Goal: Task Accomplishment & Management: Use online tool/utility

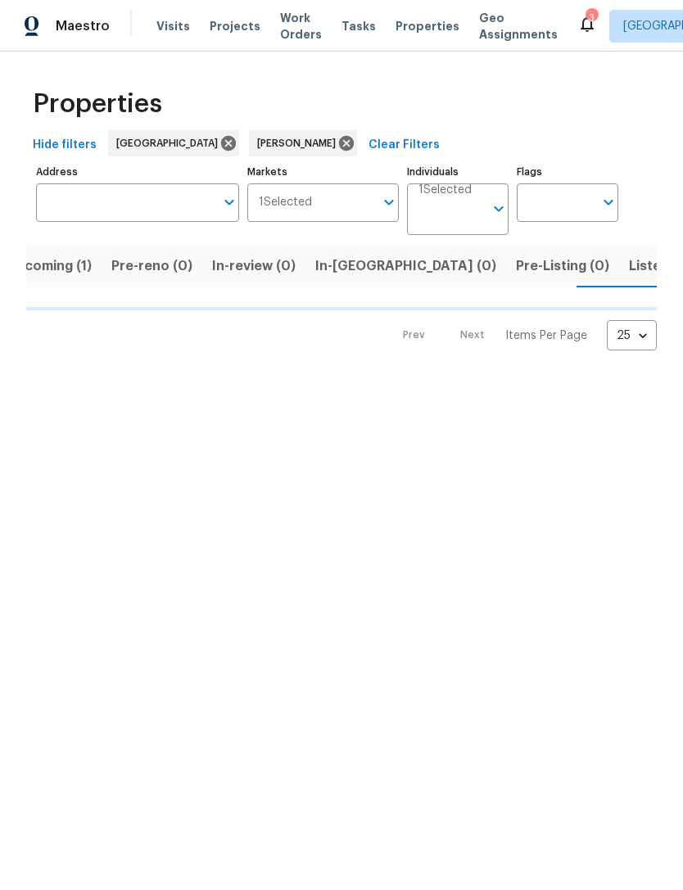
scroll to position [0, 30]
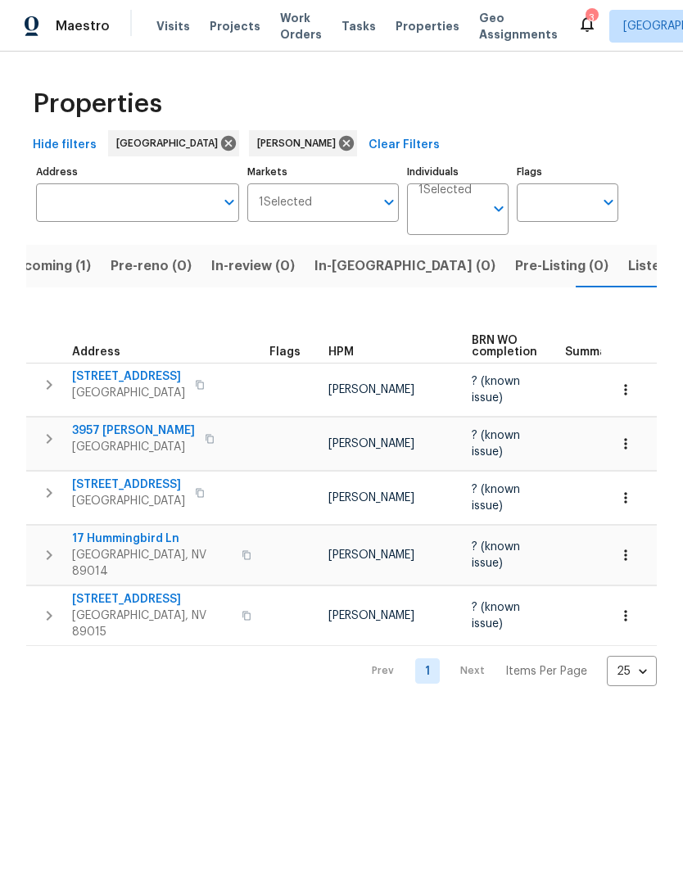
click at [634, 386] on button "button" at bounding box center [625, 390] width 36 height 36
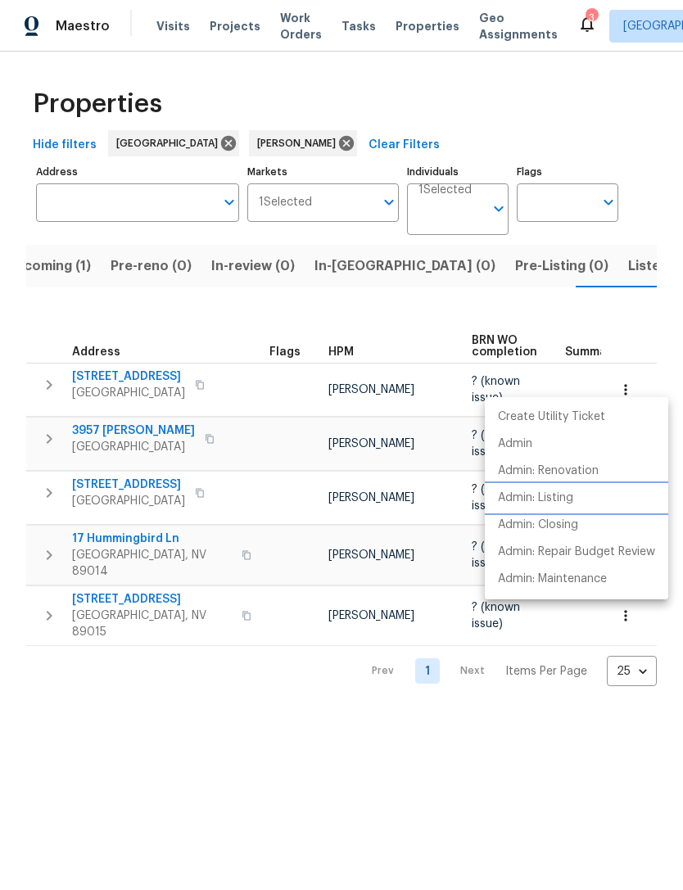
click at [560, 499] on p "Admin: Listing" at bounding box center [535, 498] width 75 height 17
click at [289, 714] on div at bounding box center [341, 445] width 683 height 890
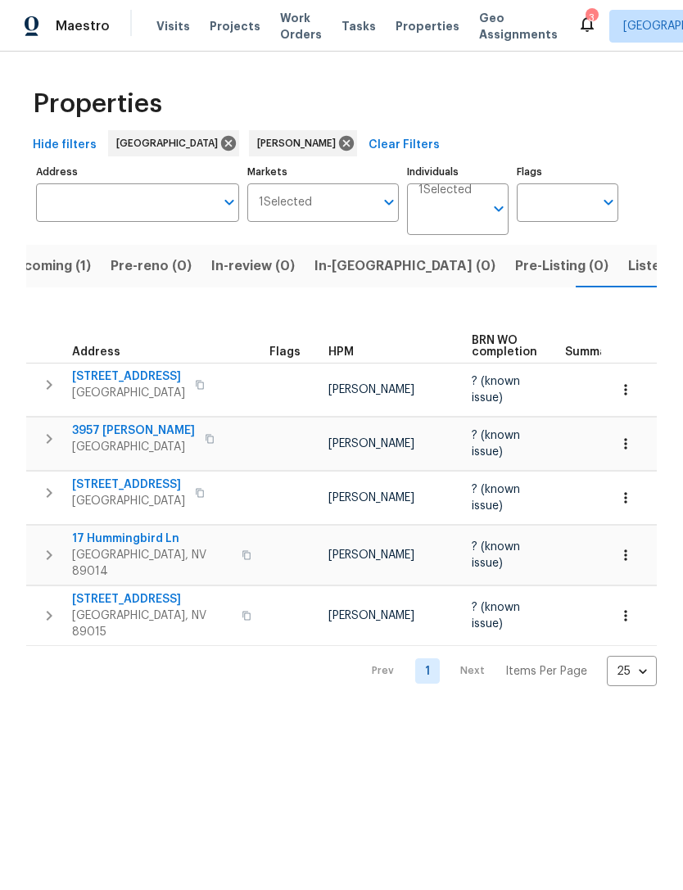
click at [149, 368] on span "2608 Matogroso Ln" at bounding box center [128, 376] width 113 height 16
click at [196, 373] on button "button" at bounding box center [200, 384] width 20 height 23
click at [630, 381] on icon "button" at bounding box center [625, 389] width 16 height 16
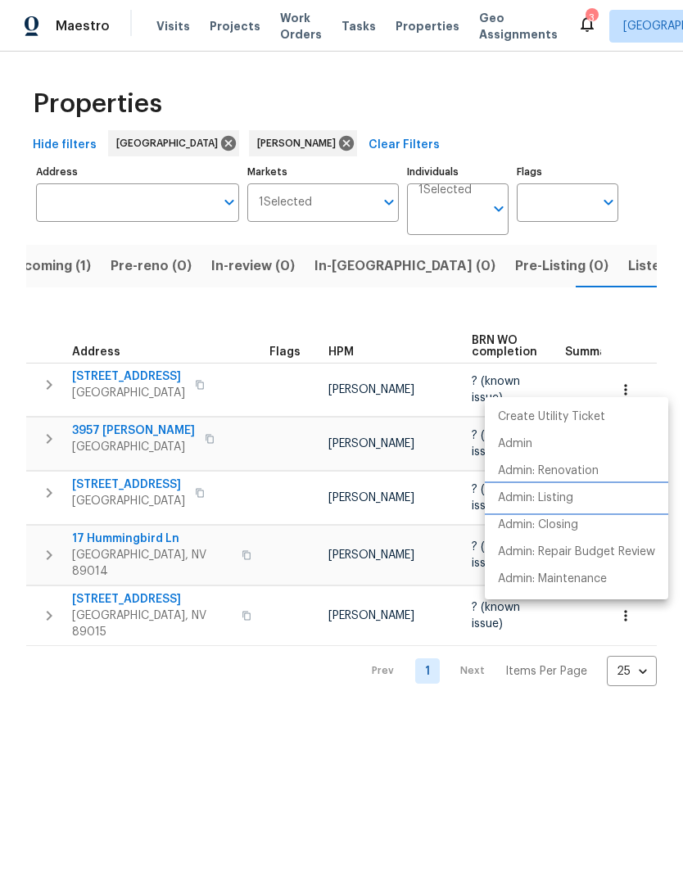
click at [576, 500] on li "Admin: Listing" at bounding box center [576, 498] width 183 height 27
click at [530, 281] on div at bounding box center [341, 445] width 683 height 890
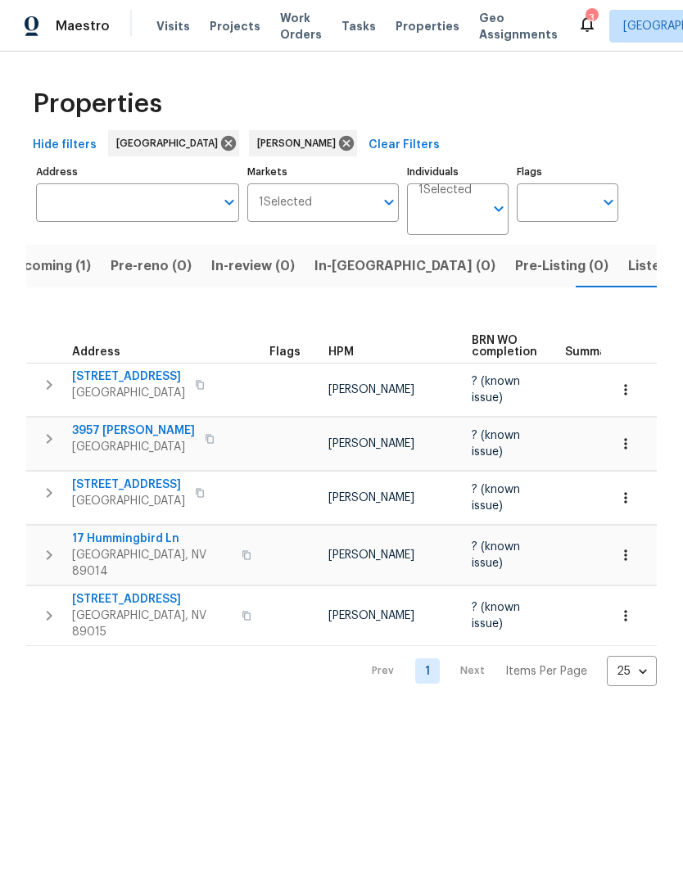
click at [628, 269] on span "Listed (16)" at bounding box center [662, 266] width 68 height 23
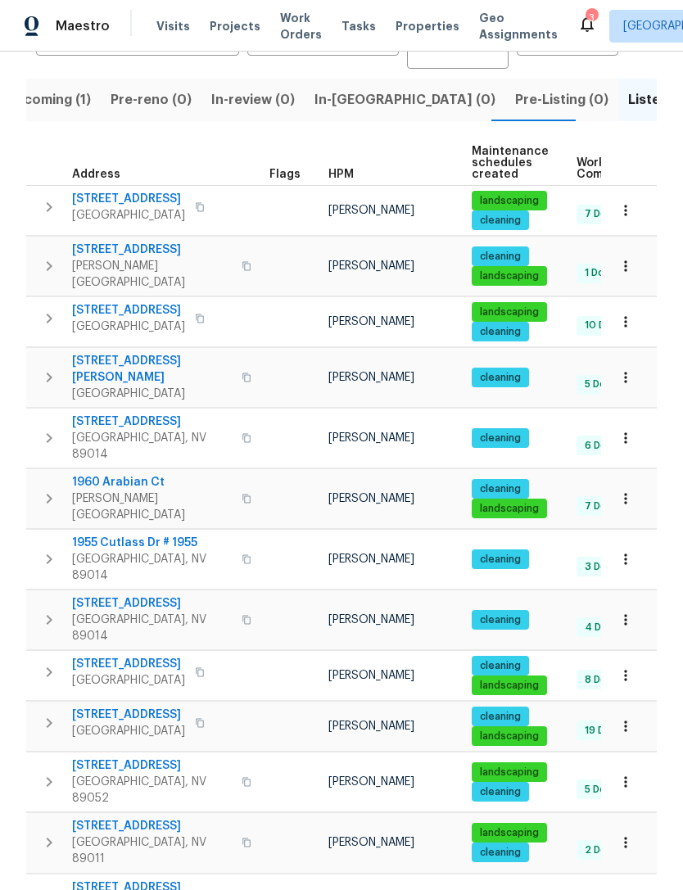
scroll to position [168, 0]
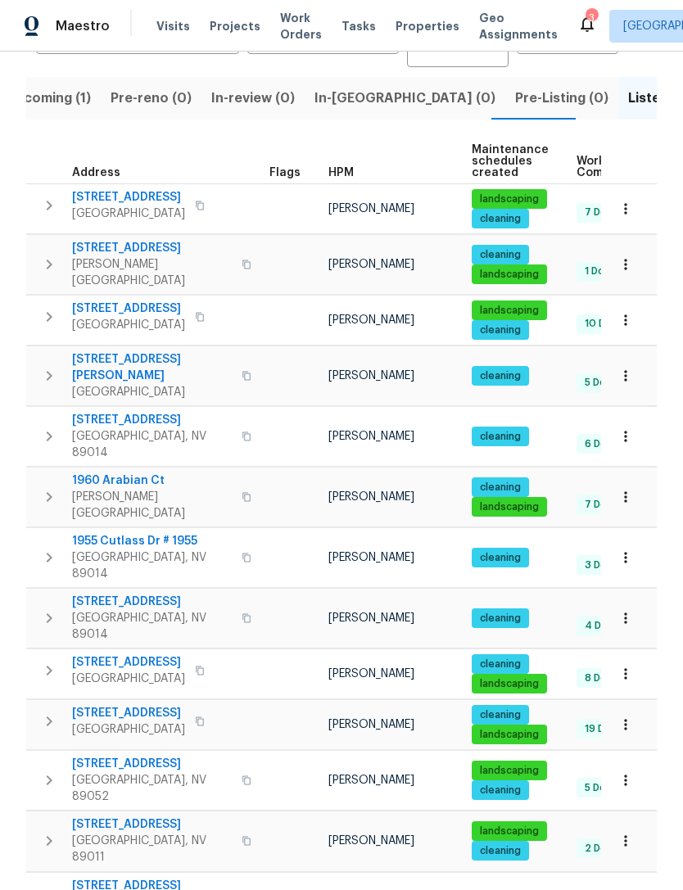
click at [634, 308] on button "button" at bounding box center [625, 320] width 36 height 36
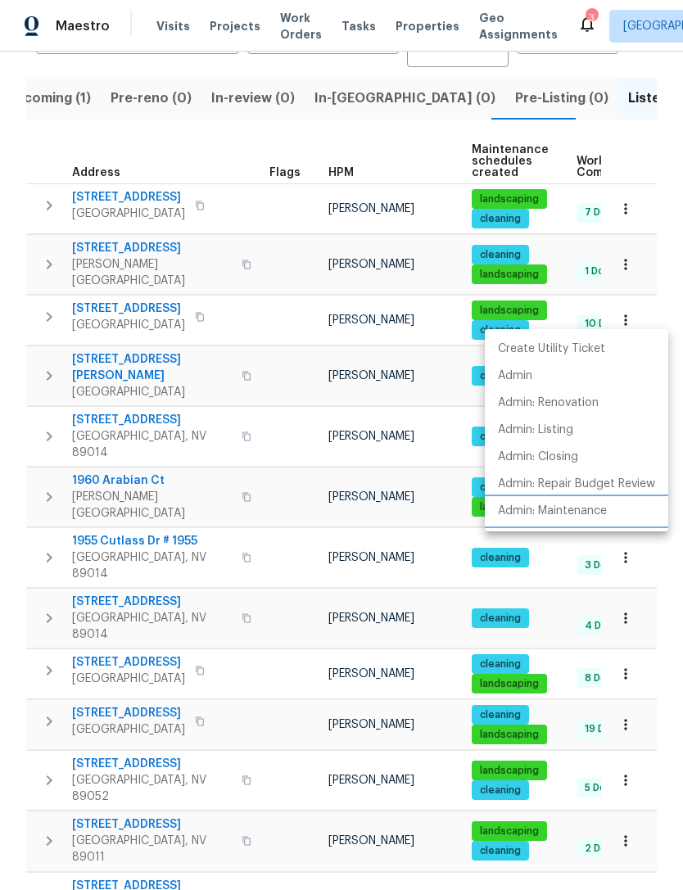
click at [572, 513] on p "Admin: Maintenance" at bounding box center [552, 511] width 109 height 17
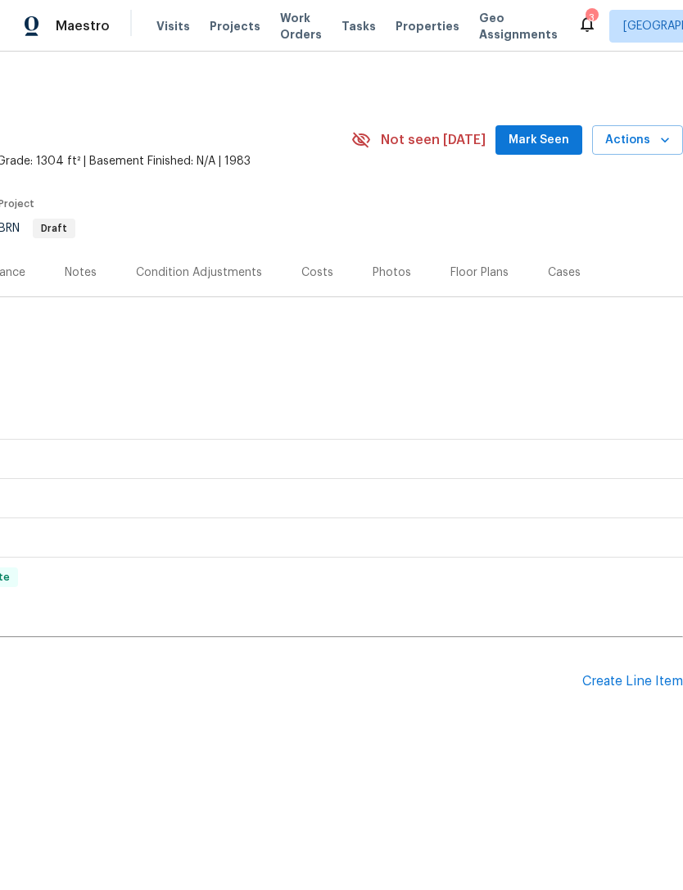
scroll to position [0, 242]
click at [565, 133] on span "Mark Seen" at bounding box center [538, 140] width 61 height 20
click at [641, 684] on div "Create Line Item" at bounding box center [632, 682] width 101 height 16
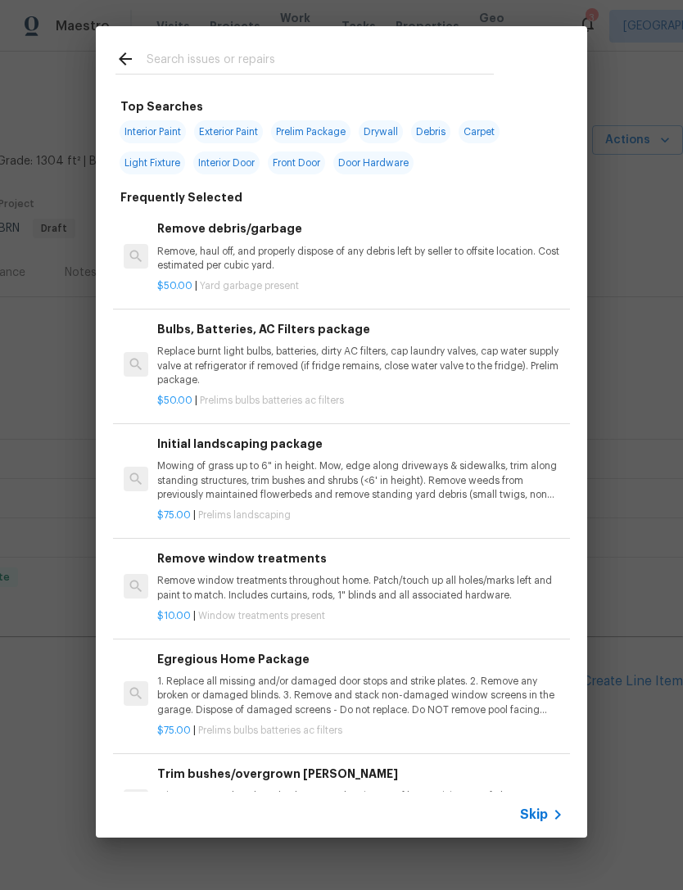
click at [296, 49] on input "text" at bounding box center [320, 61] width 347 height 25
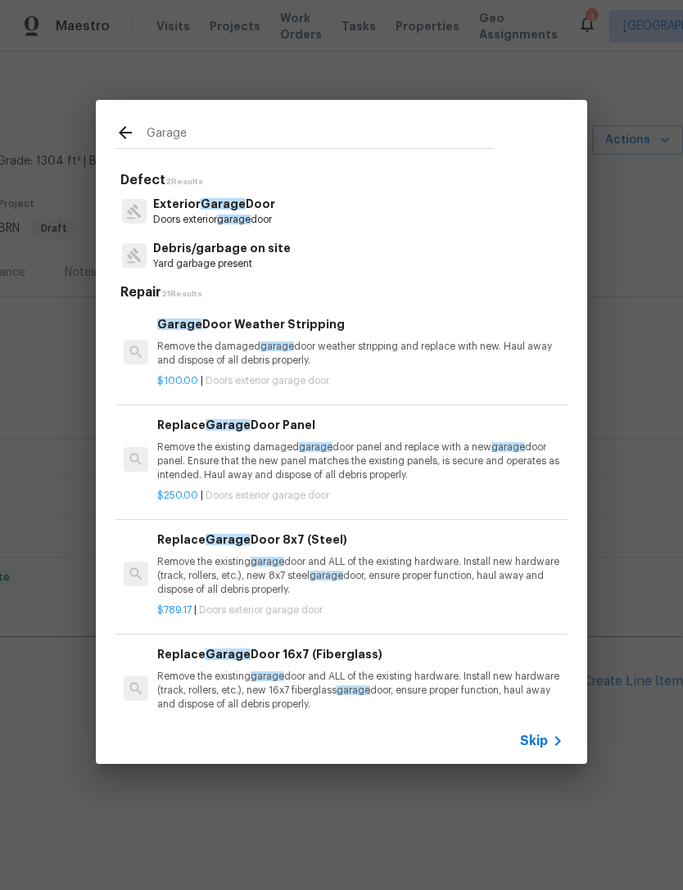
type input "Garage"
click at [350, 223] on div "Exterior Garage Door Doors exterior garage door" at bounding box center [341, 211] width 452 height 44
click at [260, 210] on p "Exterior Garage Door" at bounding box center [214, 204] width 122 height 17
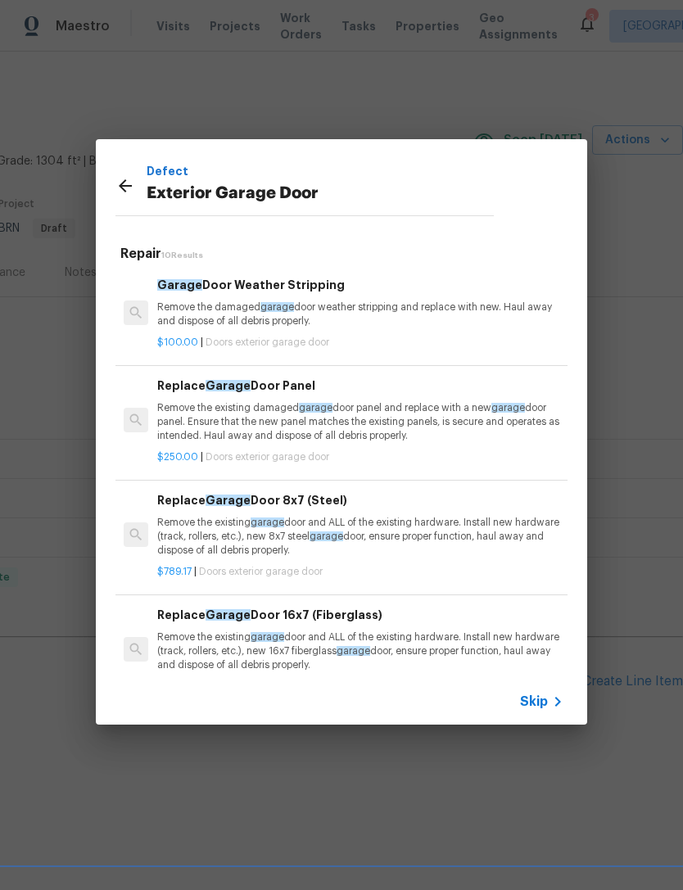
click at [381, 307] on p "Remove the damaged garage door weather stripping and replace with new. Haul awa…" at bounding box center [360, 314] width 406 height 28
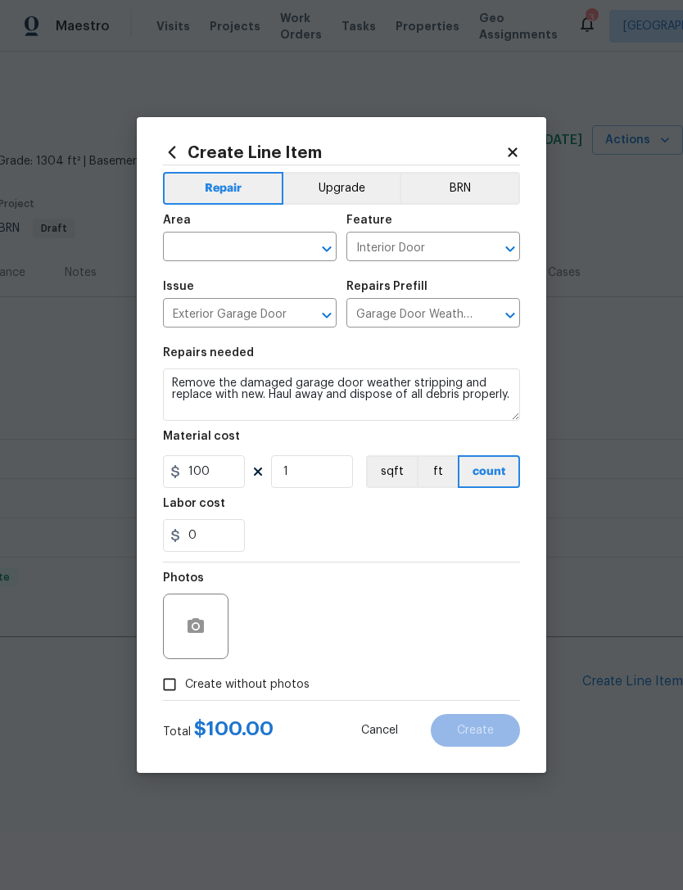
click at [247, 231] on div "Area" at bounding box center [250, 224] width 174 height 21
click at [244, 229] on div "Area" at bounding box center [250, 224] width 174 height 21
click at [248, 247] on input "text" at bounding box center [227, 248] width 128 height 25
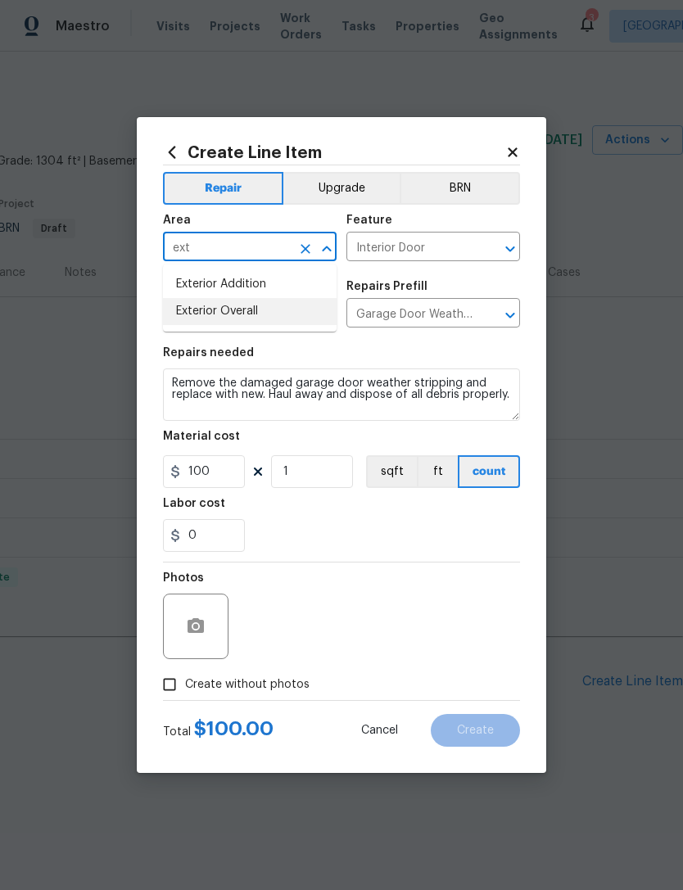
click at [254, 312] on li "Exterior Overall" at bounding box center [250, 311] width 174 height 27
type input "Exterior Overall"
click at [210, 476] on input "100" at bounding box center [204, 471] width 82 height 33
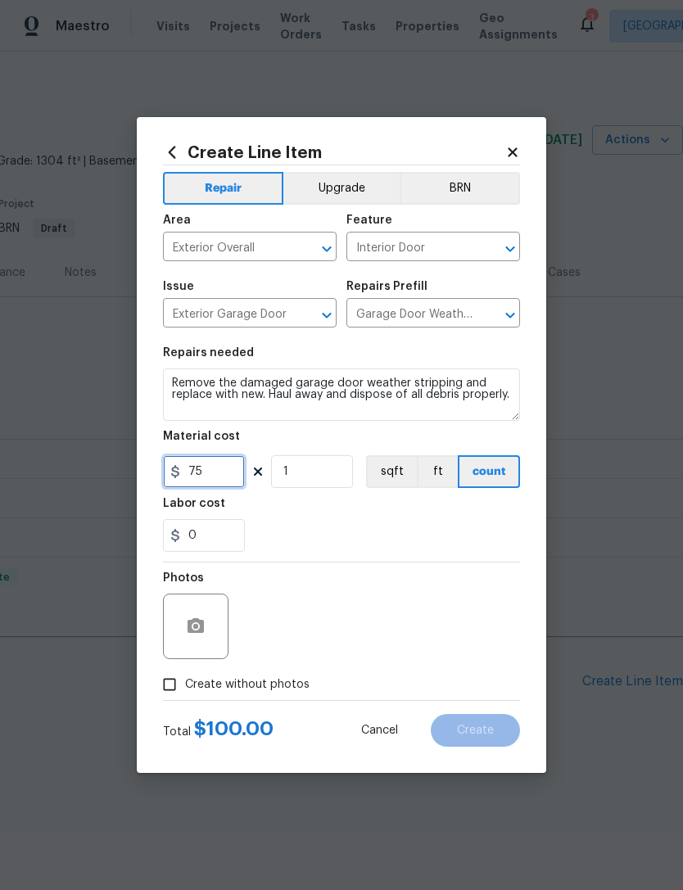
type input "75"
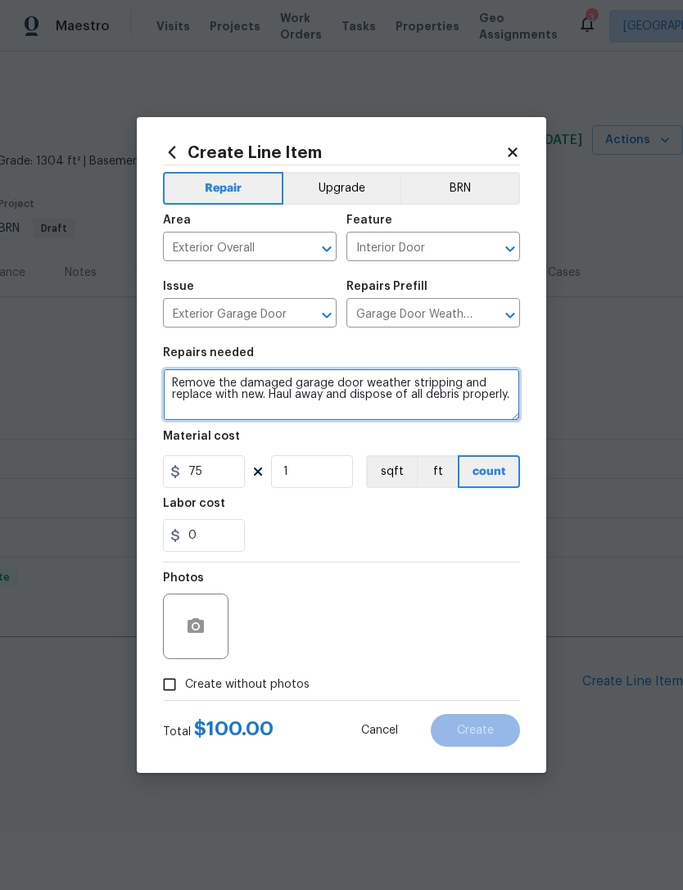
click at [175, 383] on textarea "Remove the damaged garage door weather stripping and replace with new. Haul awa…" at bounding box center [341, 394] width 357 height 52
type textarea "Gsrage door off track house closes to buyer tomorrow please fix on site and aen…"
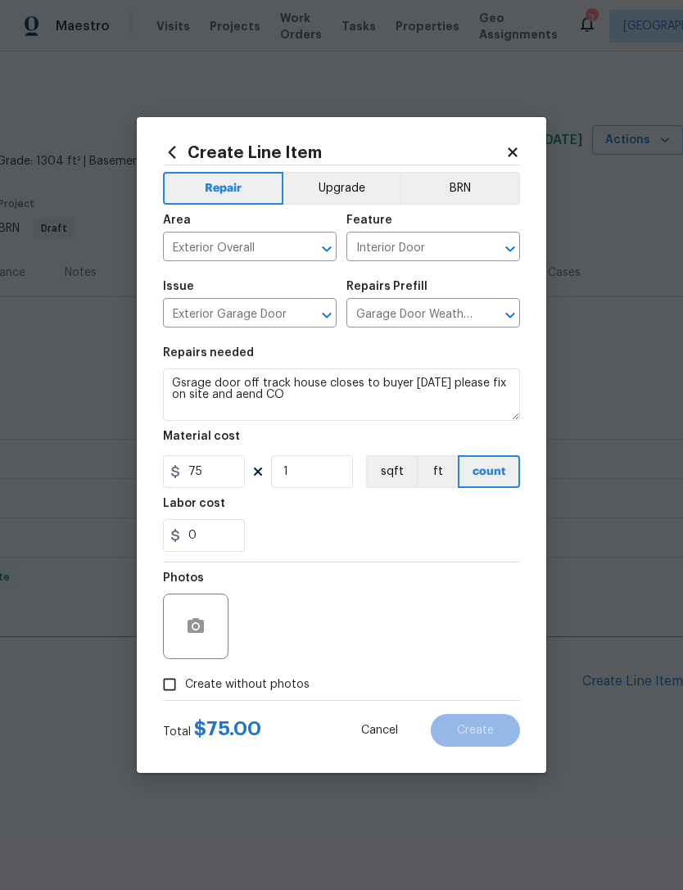
click at [404, 568] on div "Photos" at bounding box center [341, 615] width 357 height 106
click at [207, 643] on button "button" at bounding box center [195, 626] width 39 height 39
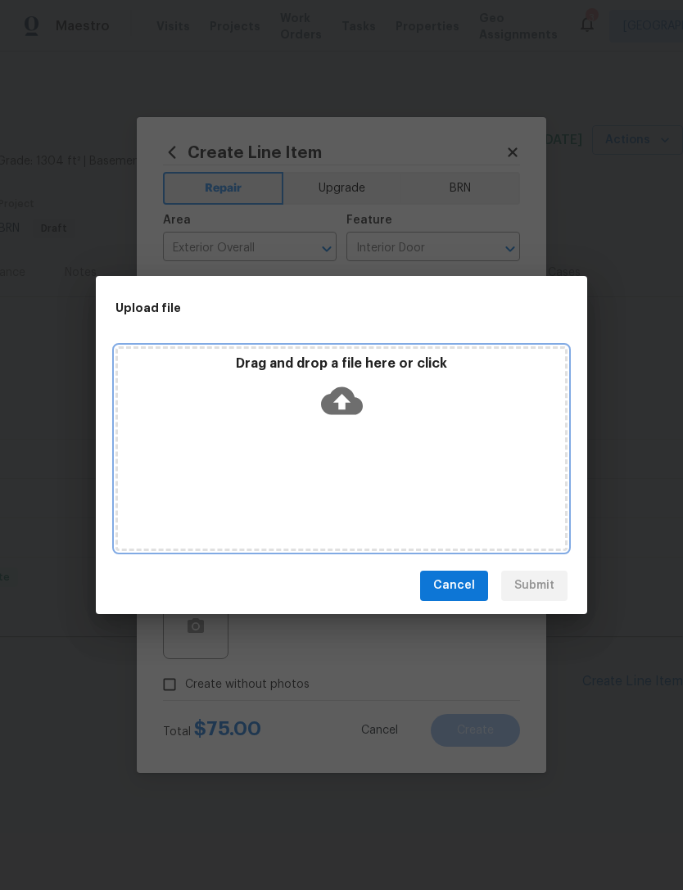
click at [347, 396] on icon at bounding box center [342, 400] width 42 height 28
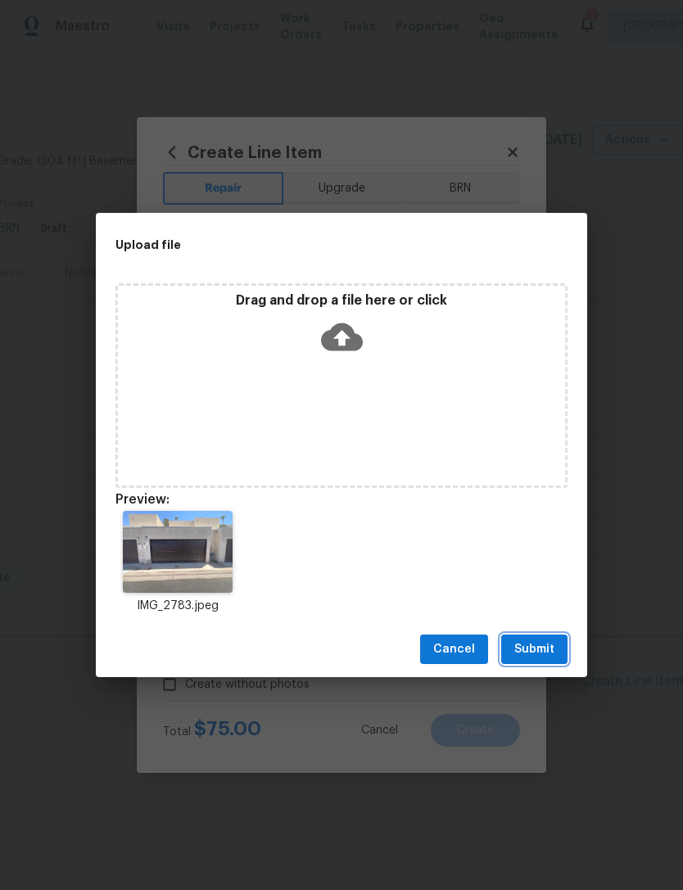
click at [539, 636] on button "Submit" at bounding box center [534, 649] width 66 height 30
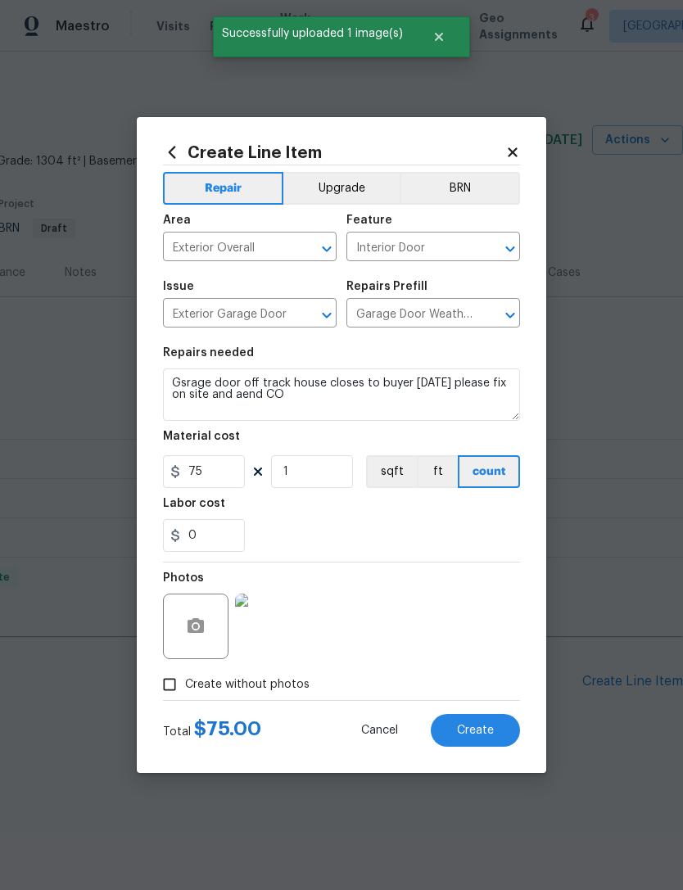
click at [485, 722] on button "Create" at bounding box center [475, 730] width 89 height 33
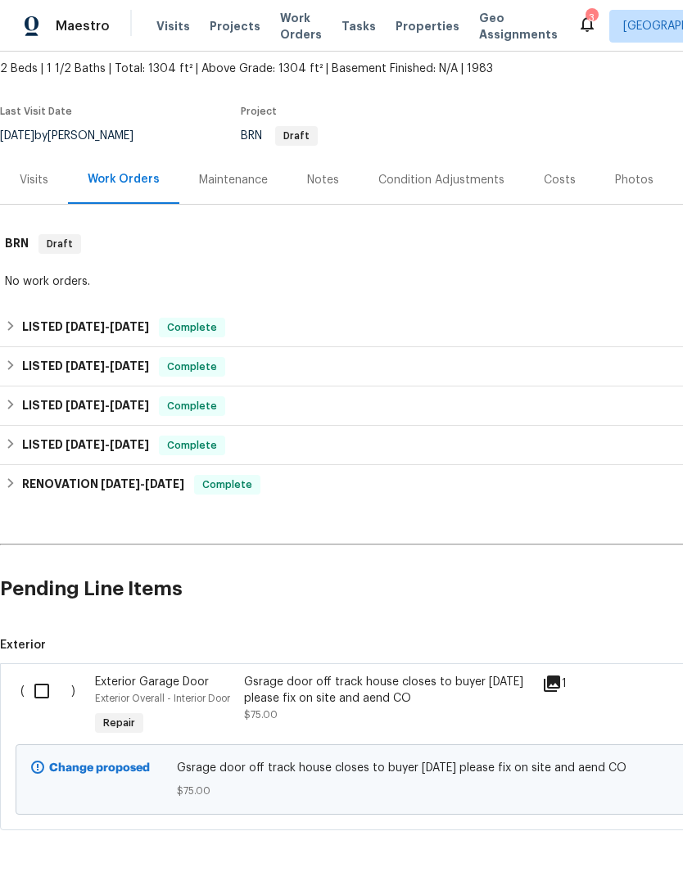
scroll to position [92, 0]
click at [46, 693] on input "checkbox" at bounding box center [48, 692] width 47 height 34
checkbox input "true"
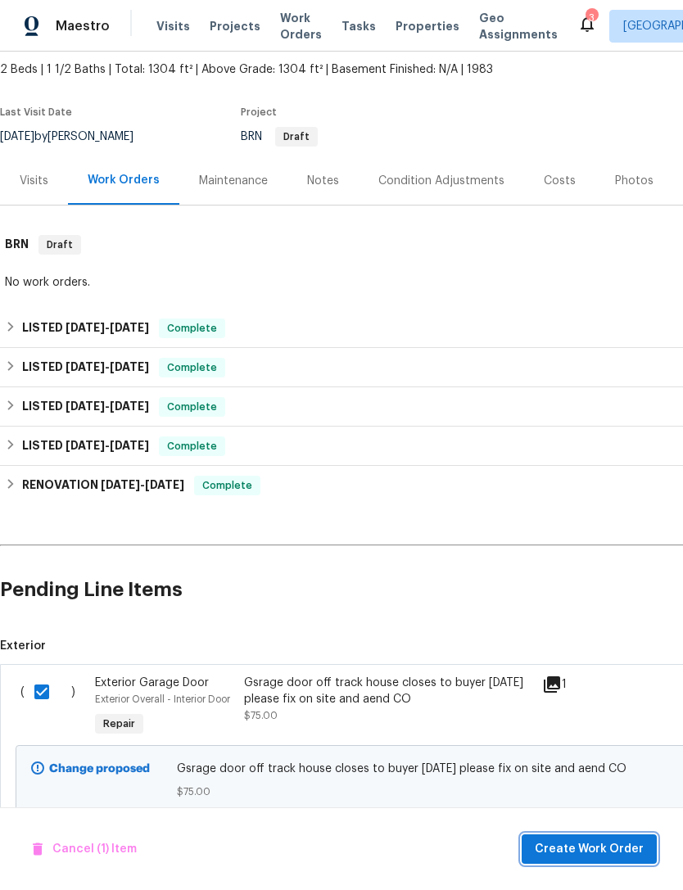
click at [589, 840] on span "Create Work Order" at bounding box center [589, 849] width 109 height 20
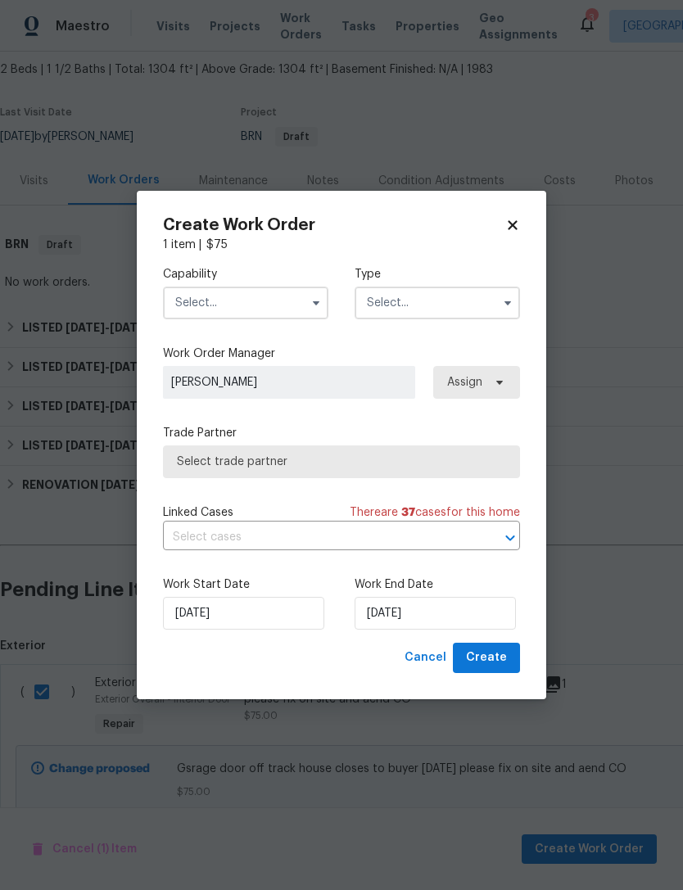
click at [259, 294] on input "text" at bounding box center [245, 303] width 165 height 33
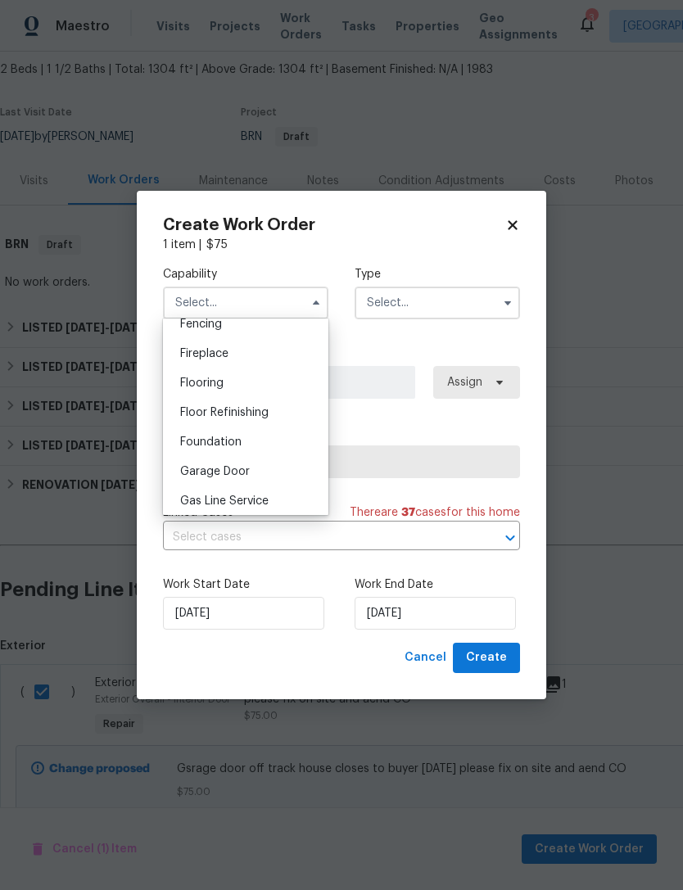
scroll to position [600, 0]
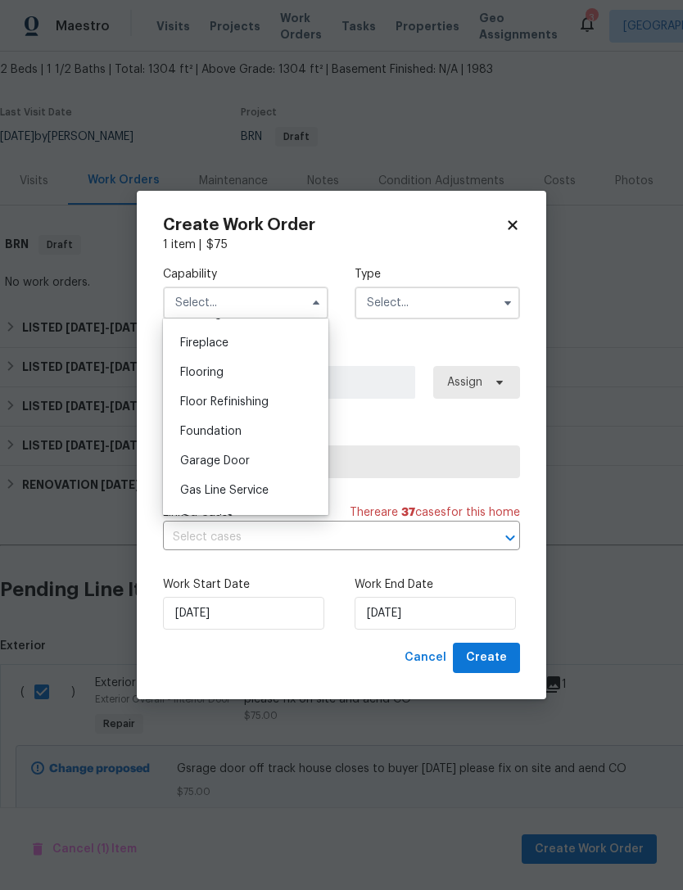
click at [249, 467] on div "Garage Door" at bounding box center [245, 460] width 157 height 29
type input "Garage Door"
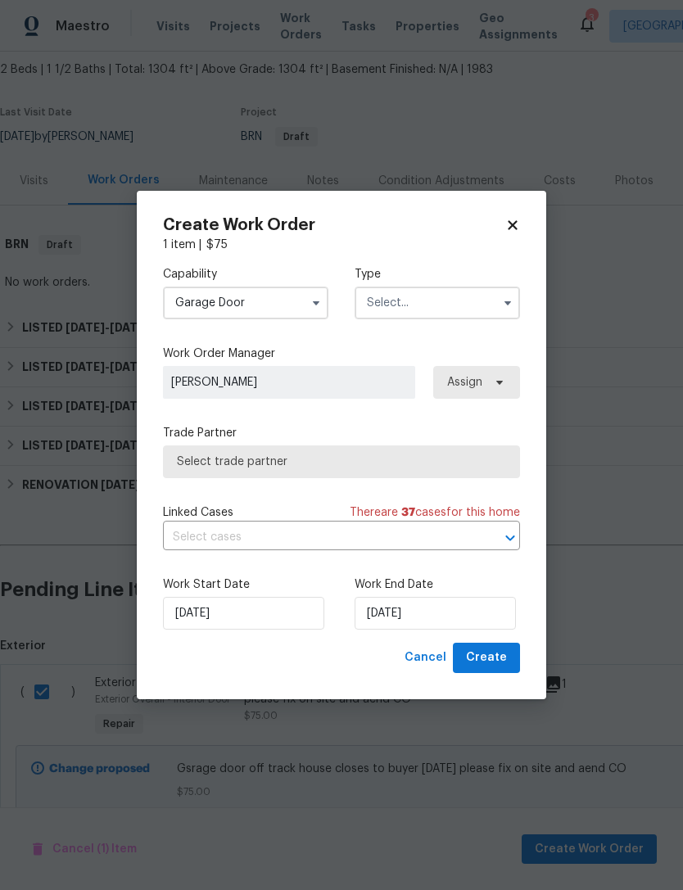
click at [429, 299] on input "text" at bounding box center [436, 303] width 165 height 33
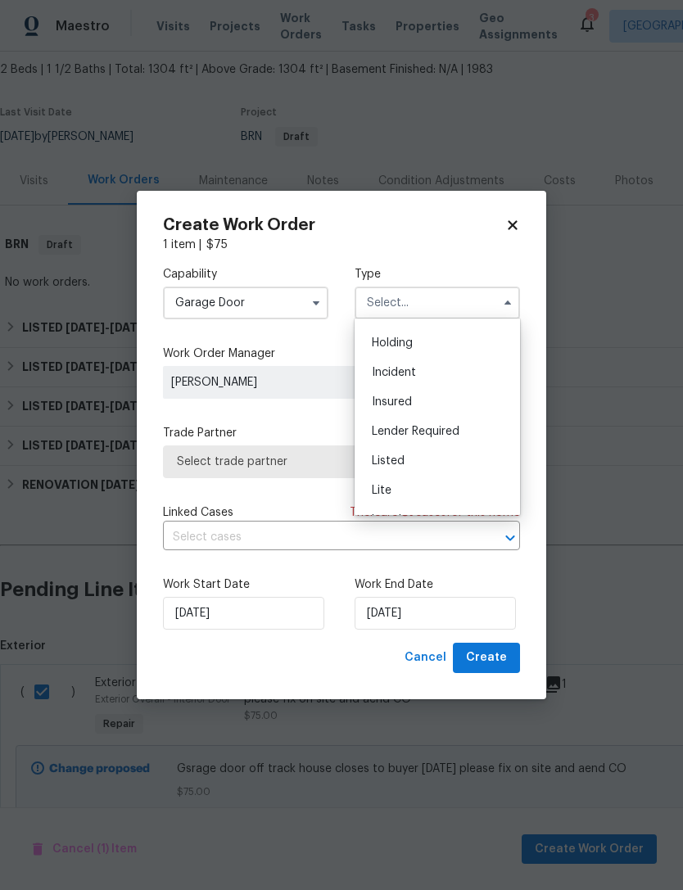
scroll to position [111, 0]
click at [451, 403] on div "Listed" at bounding box center [437, 403] width 157 height 29
type input "Listed"
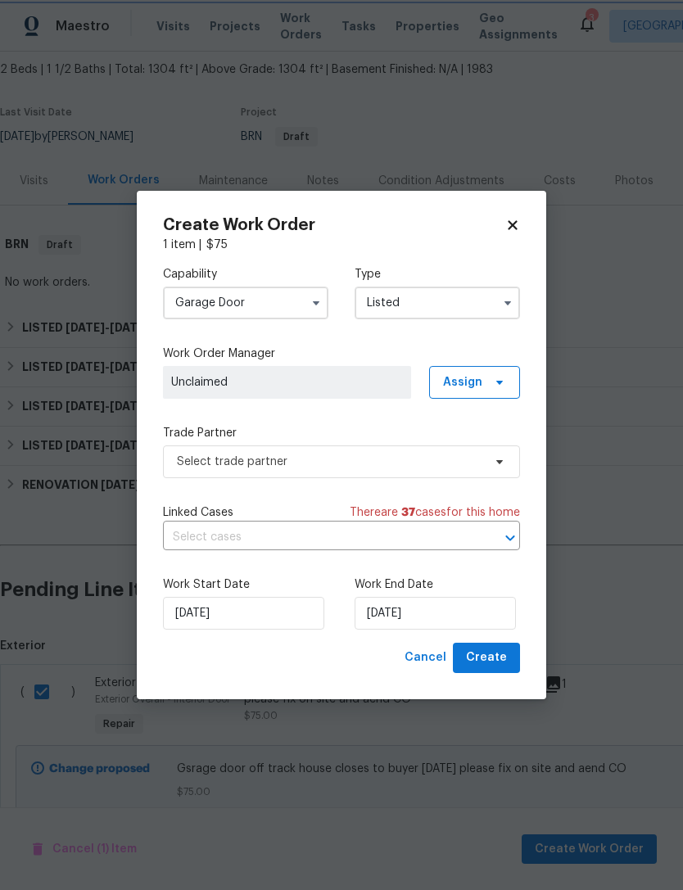
scroll to position [0, 0]
click at [485, 383] on span "Assign" at bounding box center [474, 382] width 91 height 33
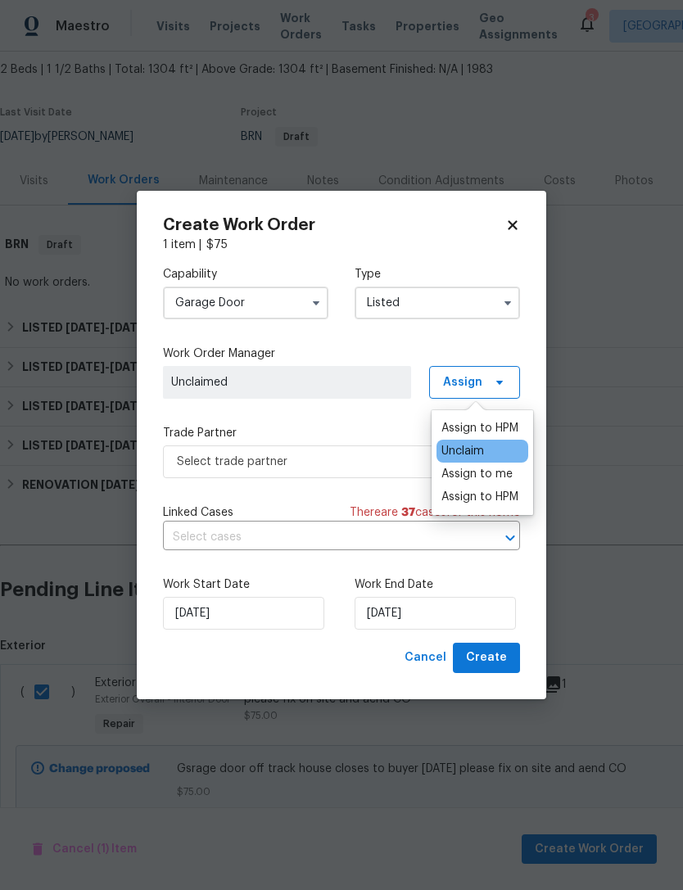
click at [494, 422] on div "Assign to HPM" at bounding box center [479, 428] width 77 height 16
click at [370, 411] on div "Capability Garage Door Type Listed Work Order Manager Julian Murray Assign Trad…" at bounding box center [341, 448] width 357 height 390
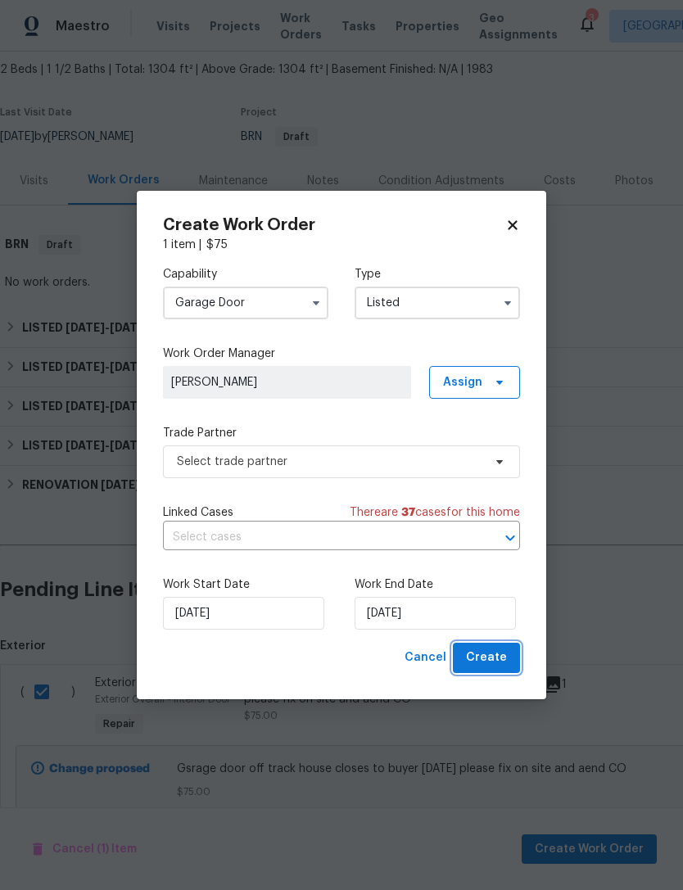
click at [498, 666] on span "Create" at bounding box center [486, 658] width 41 height 20
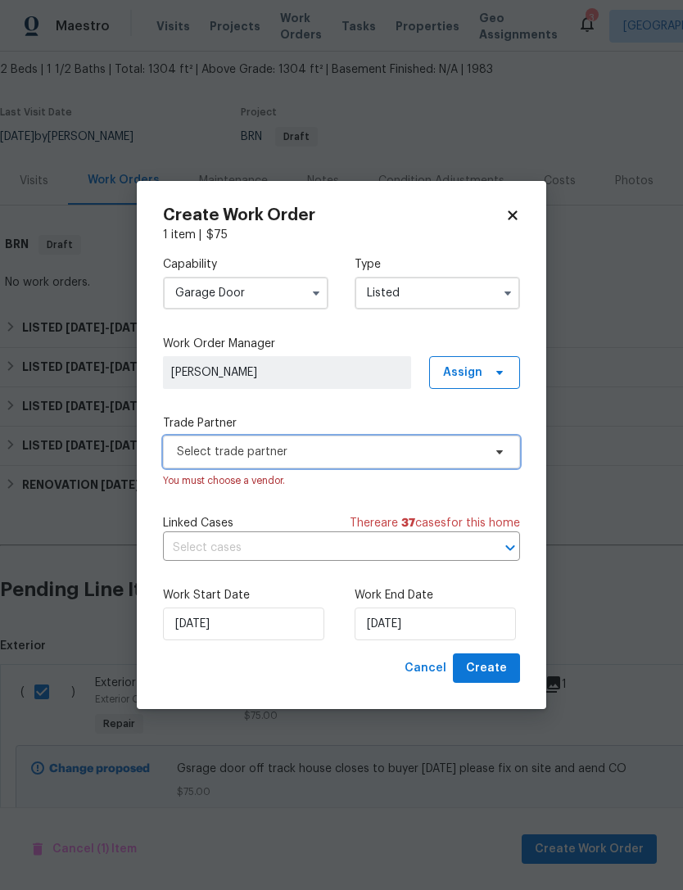
click at [443, 464] on span "Select trade partner" at bounding box center [341, 452] width 357 height 33
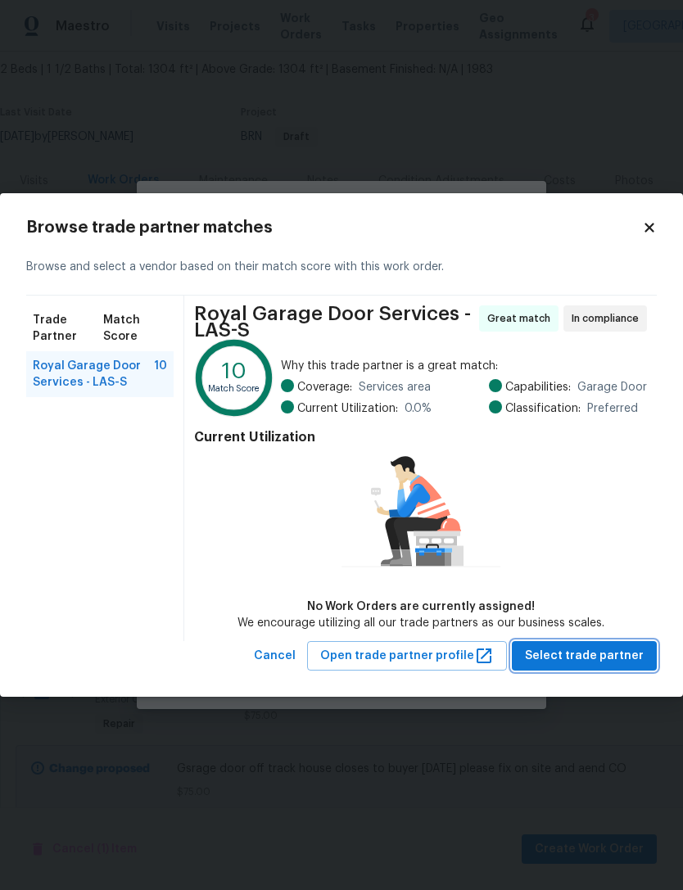
click at [614, 655] on span "Select trade partner" at bounding box center [584, 656] width 119 height 20
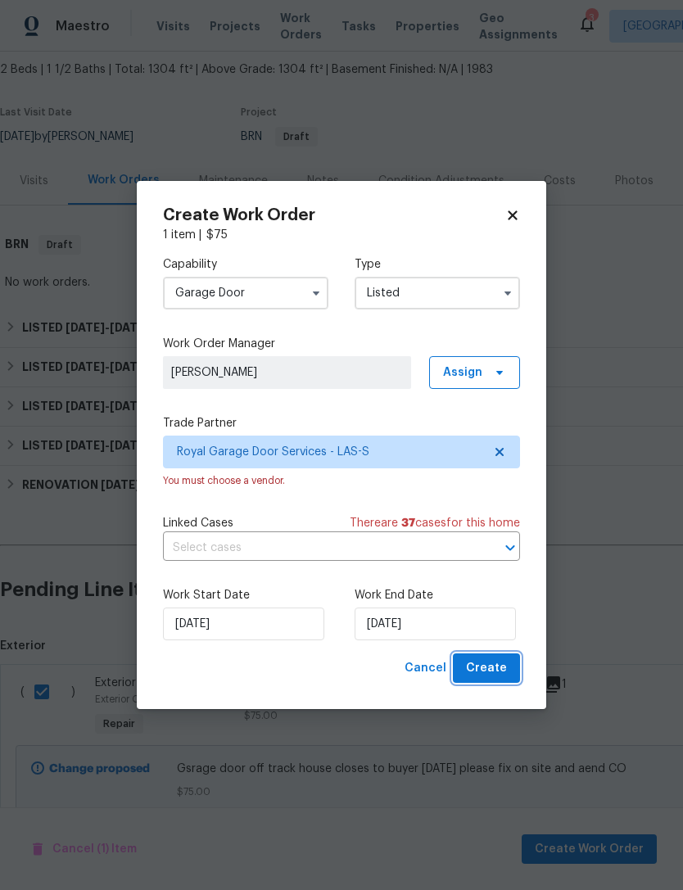
click at [492, 664] on span "Create" at bounding box center [486, 668] width 41 height 20
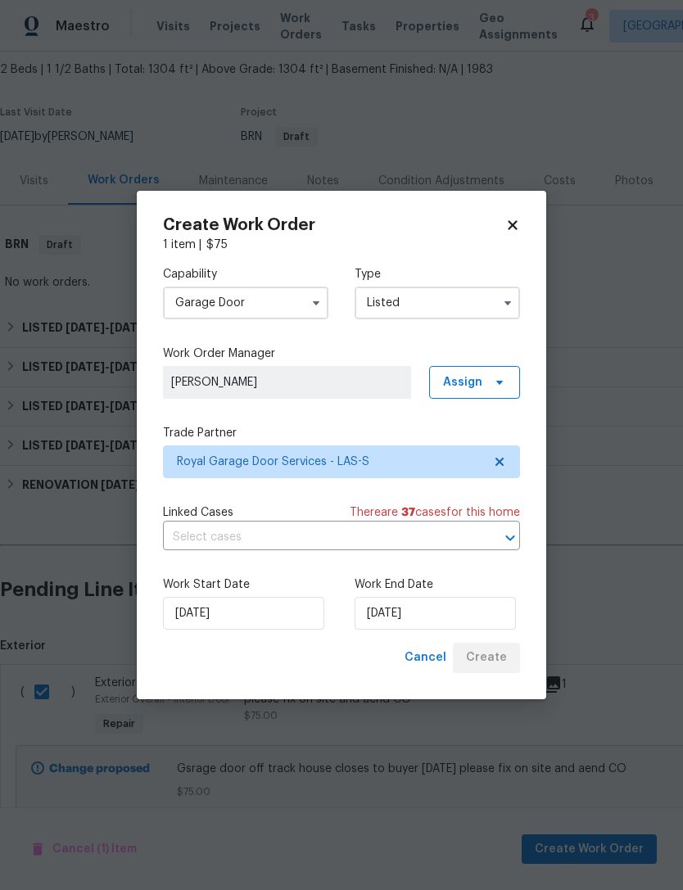
checkbox input "false"
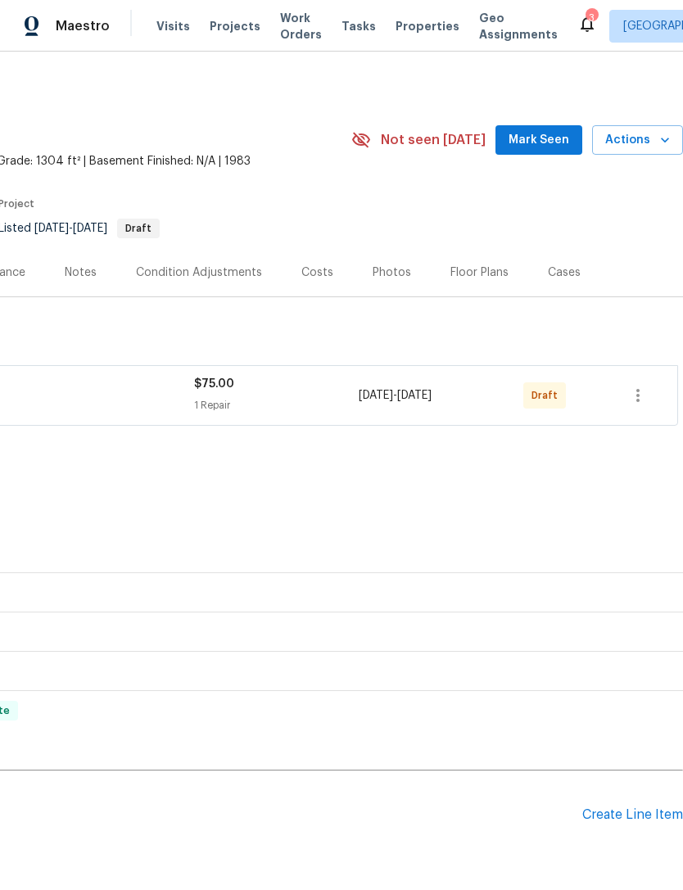
scroll to position [0, 242]
click at [643, 394] on icon "button" at bounding box center [638, 396] width 20 height 20
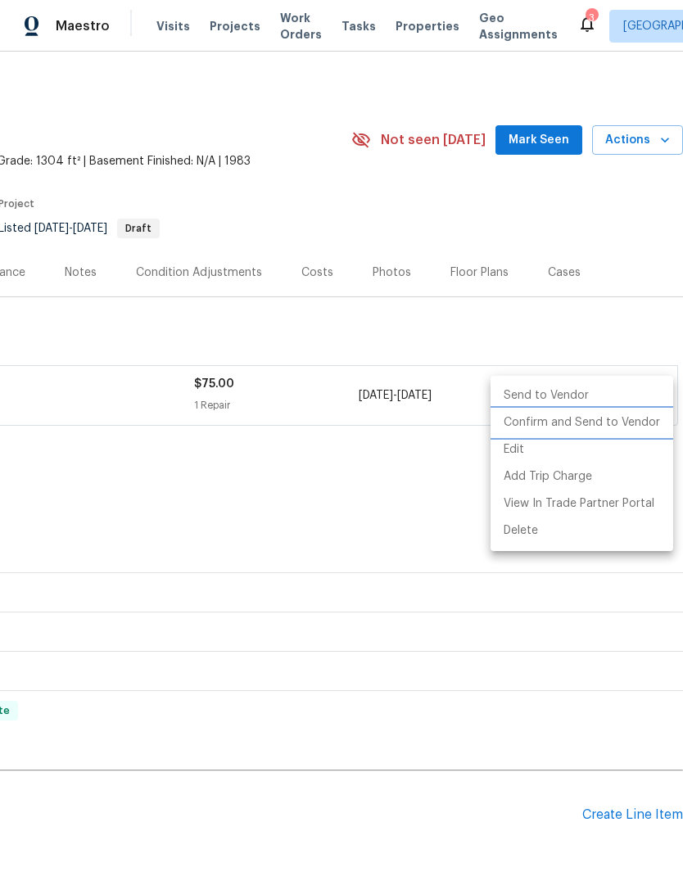
click at [630, 424] on li "Confirm and Send to Vendor" at bounding box center [581, 422] width 183 height 27
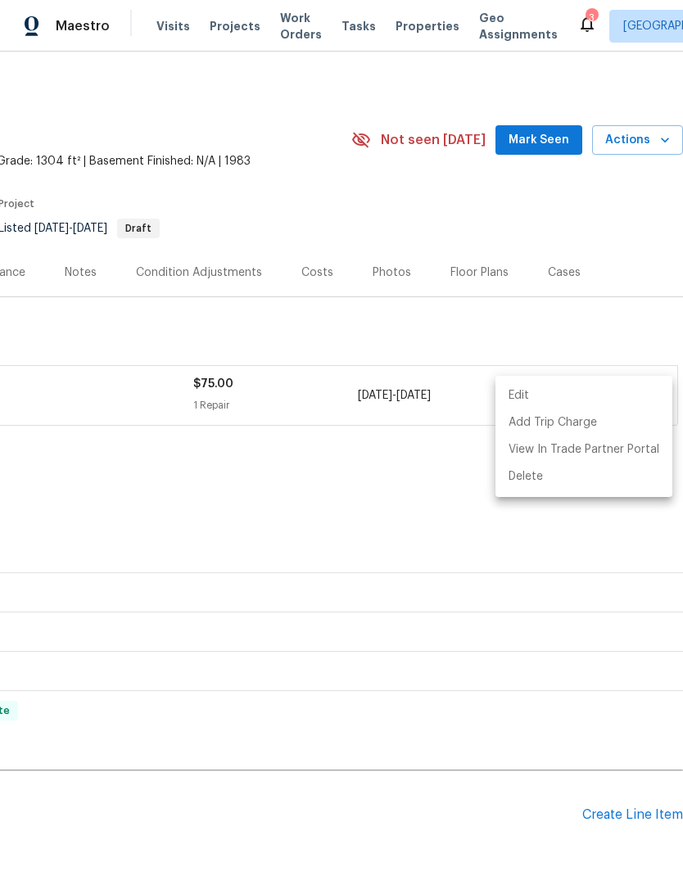
click at [547, 142] on div at bounding box center [341, 445] width 683 height 890
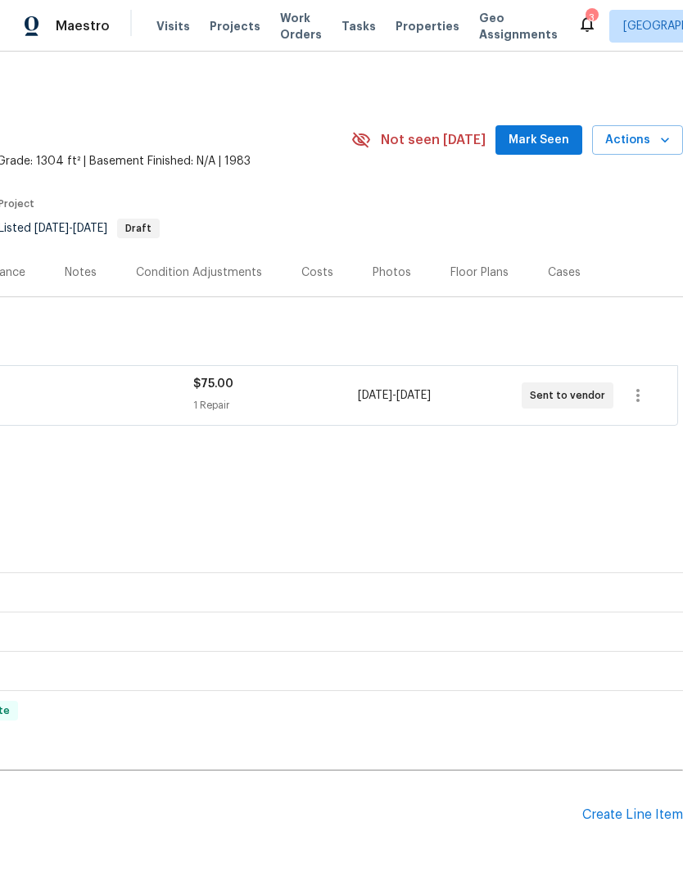
click at [539, 134] on span "Mark Seen" at bounding box center [538, 140] width 61 height 20
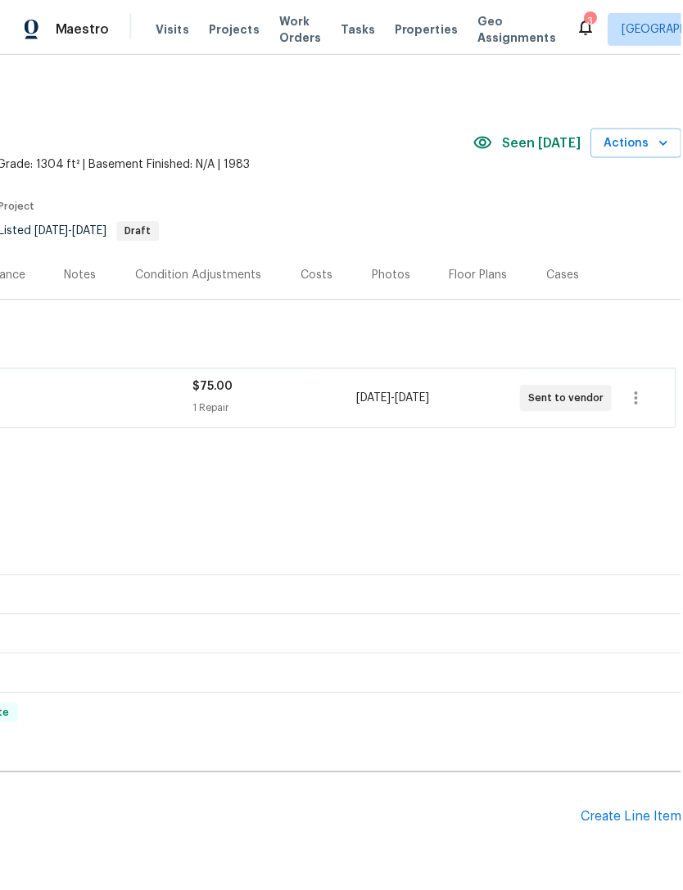
scroll to position [0, 0]
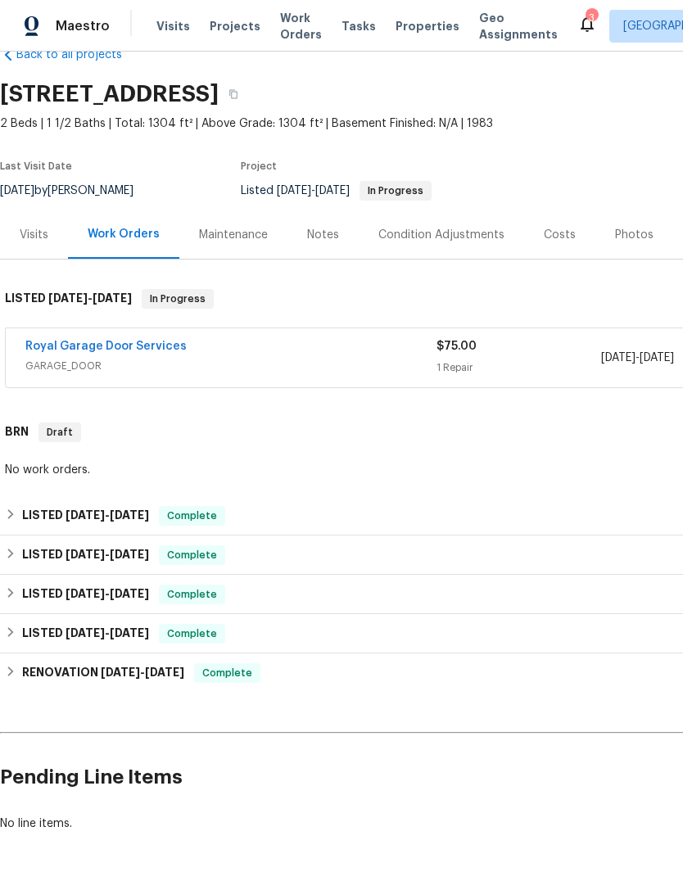
scroll to position [38, 0]
click at [327, 235] on div "Notes" at bounding box center [323, 235] width 32 height 16
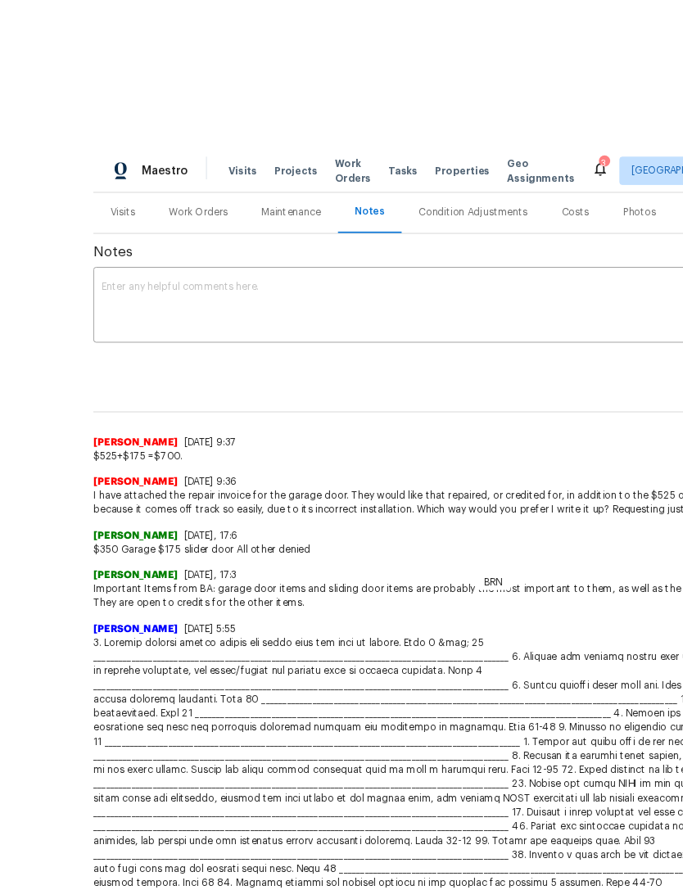
scroll to position [2, 0]
